Goal: Complete application form: Complete application form

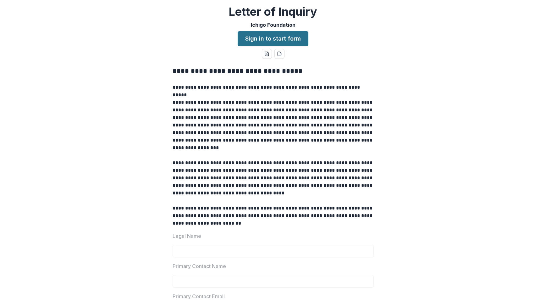
click at [270, 37] on link "Sign in to start form" at bounding box center [273, 38] width 71 height 15
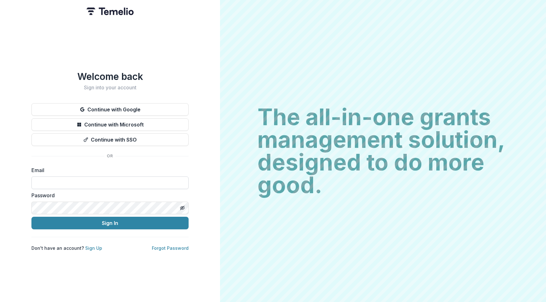
click at [114, 180] on input at bounding box center [109, 182] width 157 height 13
type input "**********"
click at [31, 217] on button "Sign In" at bounding box center [109, 223] width 157 height 13
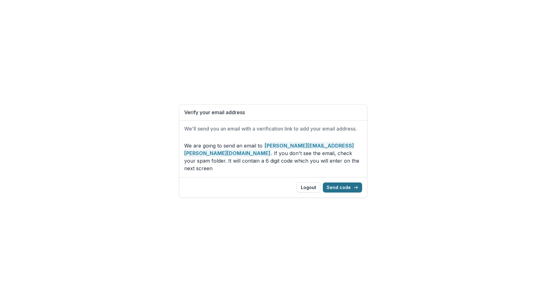
click at [335, 183] on button "Send code" at bounding box center [342, 187] width 39 height 10
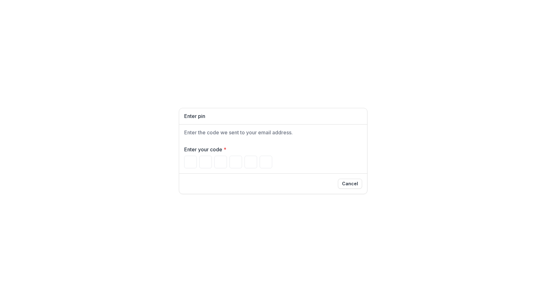
type input "*"
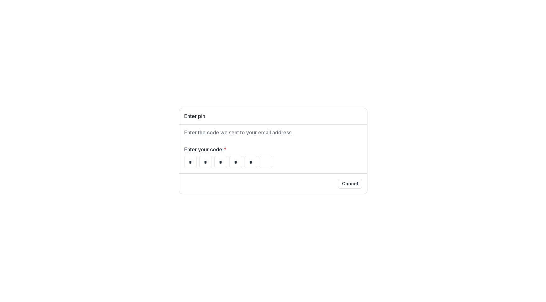
type input "*"
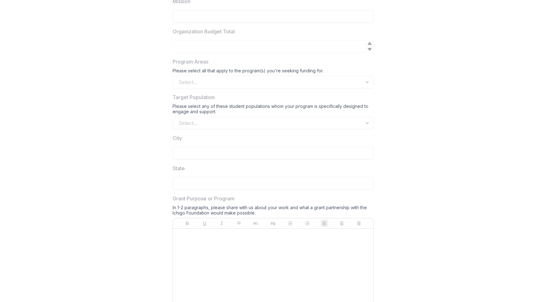
scroll to position [372, 0]
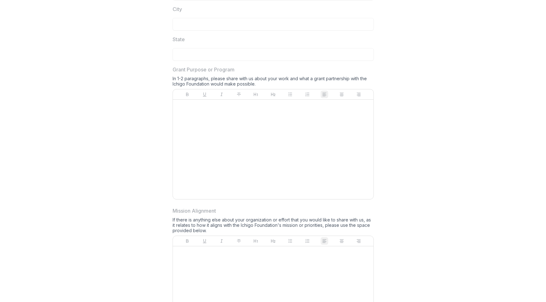
click at [220, 115] on div at bounding box center [274, 149] width 196 height 94
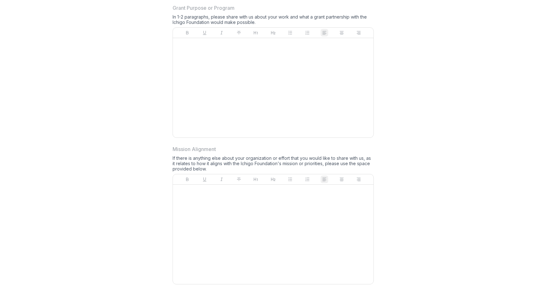
click at [223, 200] on div at bounding box center [274, 234] width 196 height 94
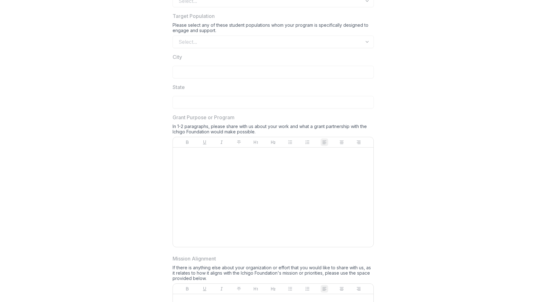
scroll to position [389, 0]
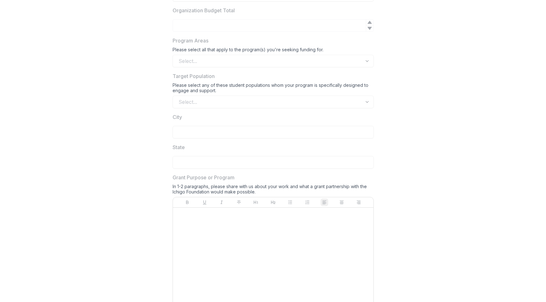
click at [258, 109] on div "**********" at bounding box center [273, 76] width 201 height 782
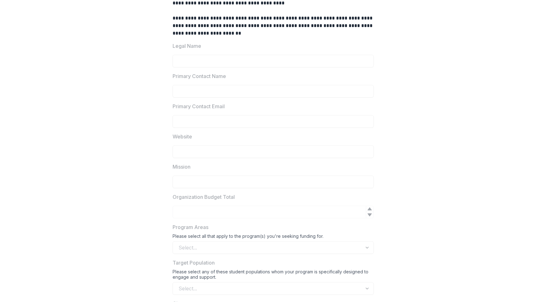
scroll to position [0, 0]
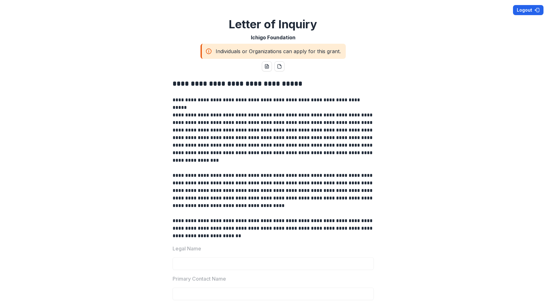
click at [525, 11] on button "Logout" at bounding box center [528, 10] width 31 height 10
